Goal: Transaction & Acquisition: Purchase product/service

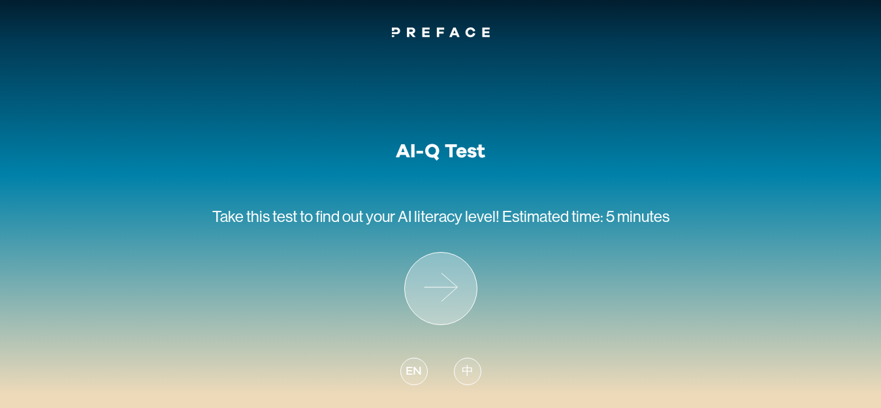
click at [438, 299] on icon at bounding box center [441, 289] width 72 height 72
click at [443, 267] on icon at bounding box center [441, 289] width 72 height 72
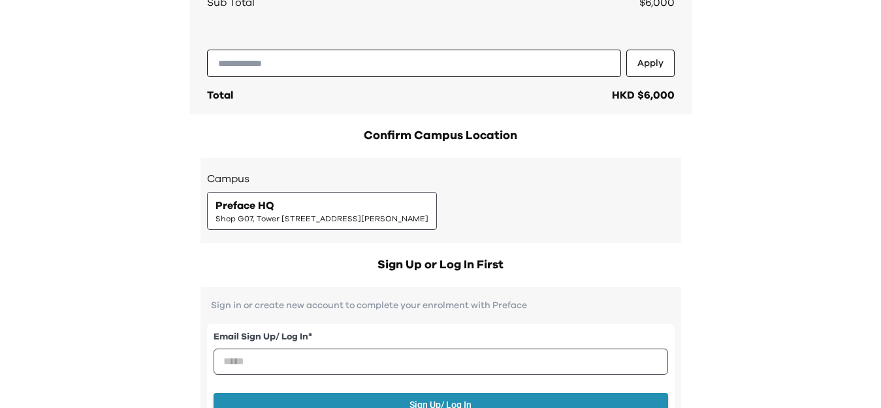
scroll to position [392, 0]
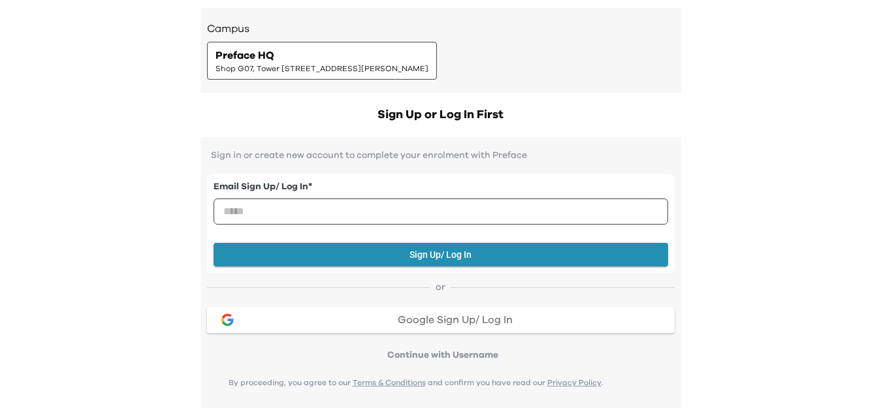
scroll to position [392, 0]
